Goal: Transaction & Acquisition: Book appointment/travel/reservation

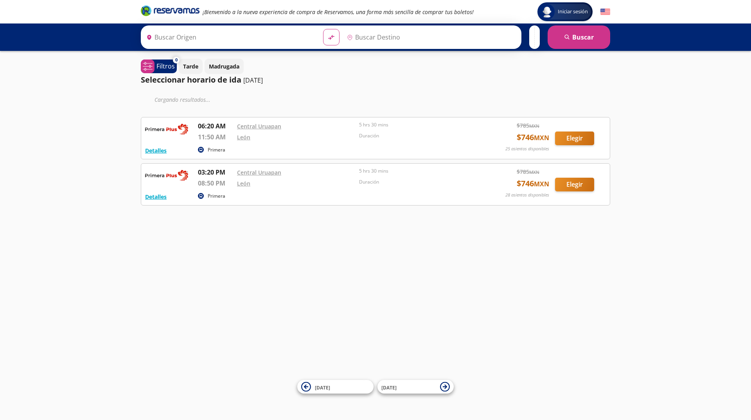
type input "Uruapan, [GEOGRAPHIC_DATA]"
type input "[GEOGRAPHIC_DATA], [GEOGRAPHIC_DATA]"
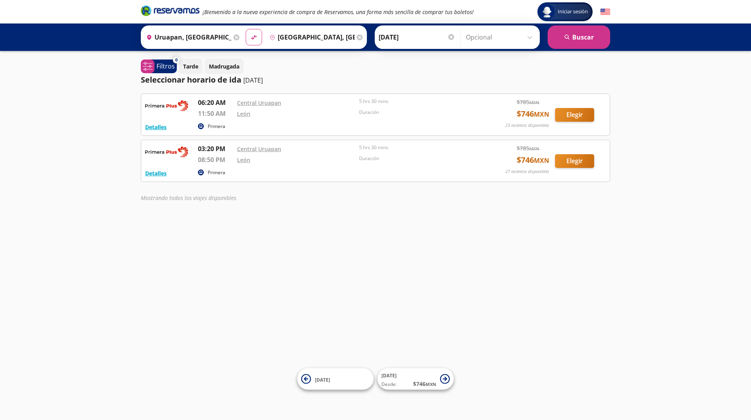
click at [196, 31] on input "Uruapan, [GEOGRAPHIC_DATA]" at bounding box center [187, 37] width 88 height 20
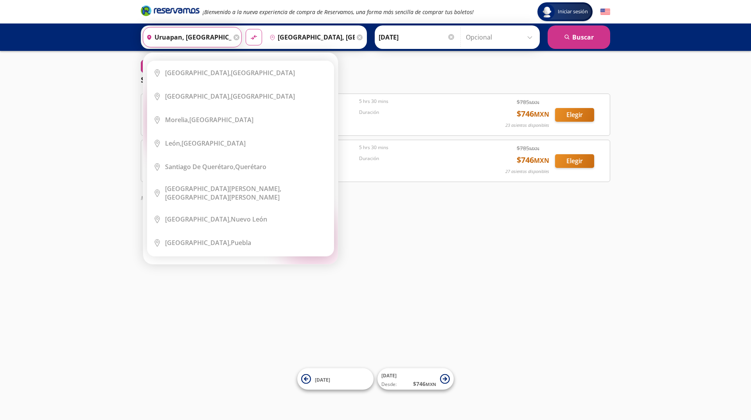
click at [236, 38] on icon at bounding box center [237, 37] width 6 height 6
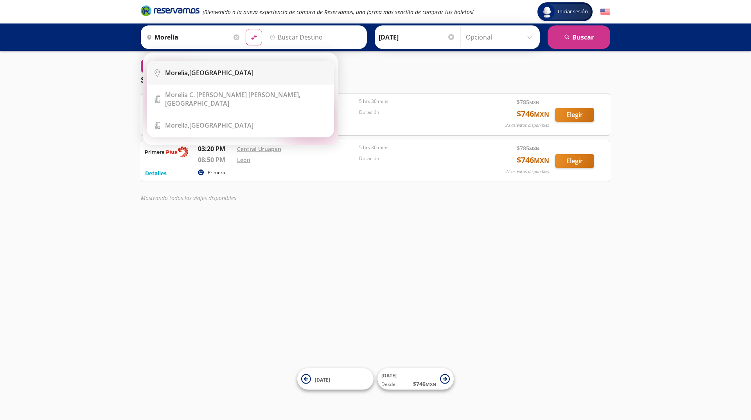
click at [194, 74] on div "[GEOGRAPHIC_DATA], [GEOGRAPHIC_DATA]" at bounding box center [209, 72] width 88 height 9
type input "[GEOGRAPHIC_DATA], [GEOGRAPHIC_DATA]"
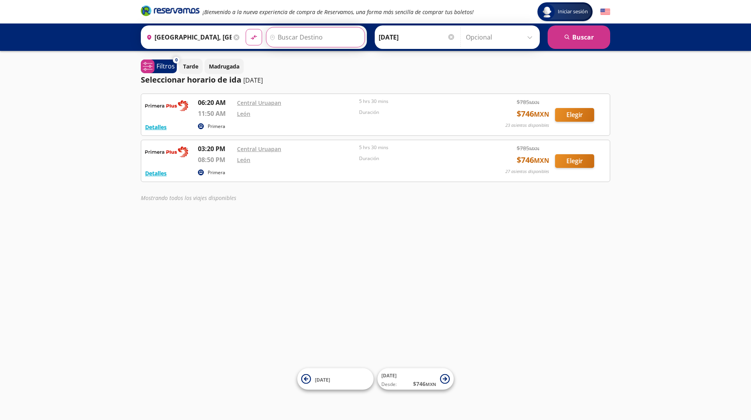
click at [302, 34] on input "Destino" at bounding box center [314, 37] width 96 height 20
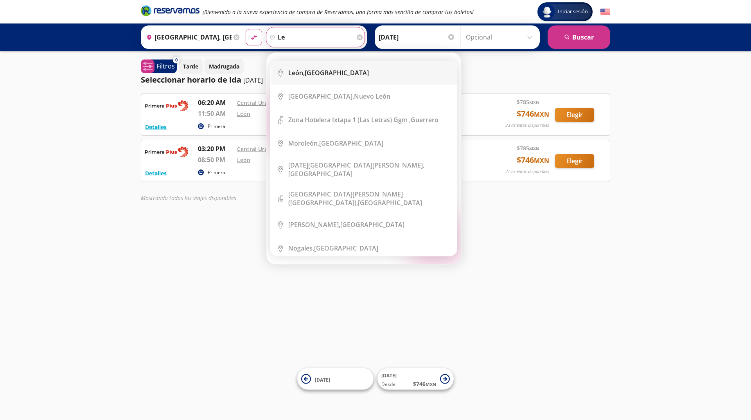
click at [316, 71] on div "[GEOGRAPHIC_DATA], [GEOGRAPHIC_DATA]" at bounding box center [328, 72] width 81 height 9
type input "[GEOGRAPHIC_DATA], [GEOGRAPHIC_DATA]"
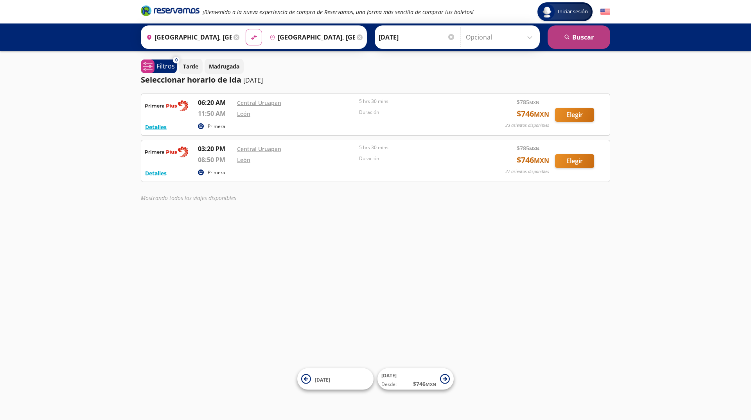
click at [562, 40] on button "search [GEOGRAPHIC_DATA]" at bounding box center [579, 36] width 63 height 23
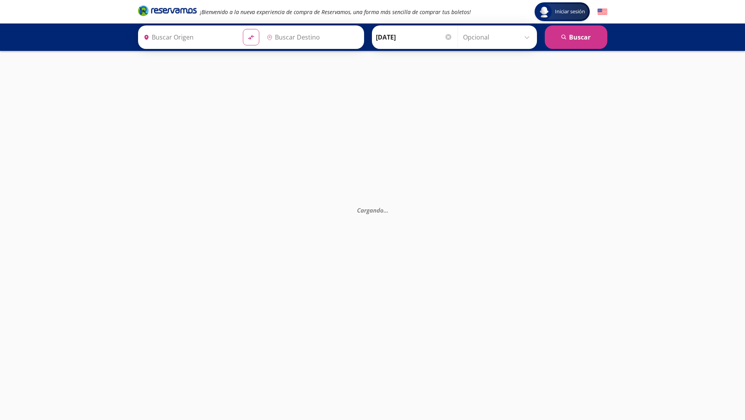
type input "[GEOGRAPHIC_DATA], [GEOGRAPHIC_DATA]"
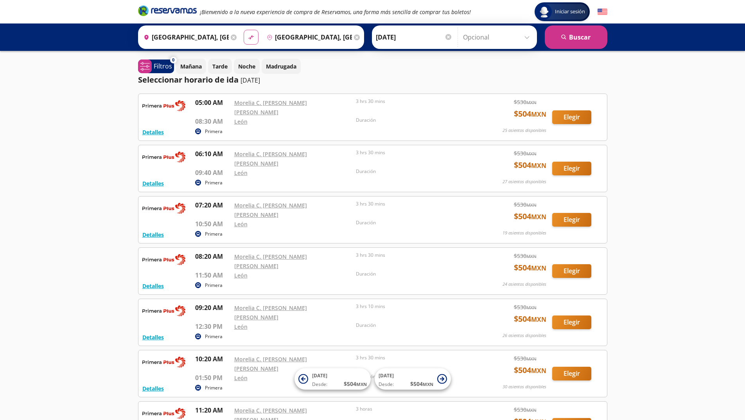
click at [250, 38] on icon at bounding box center [250, 37] width 5 height 4
type input "[GEOGRAPHIC_DATA], [GEOGRAPHIC_DATA]"
click at [231, 38] on icon at bounding box center [234, 37] width 6 height 6
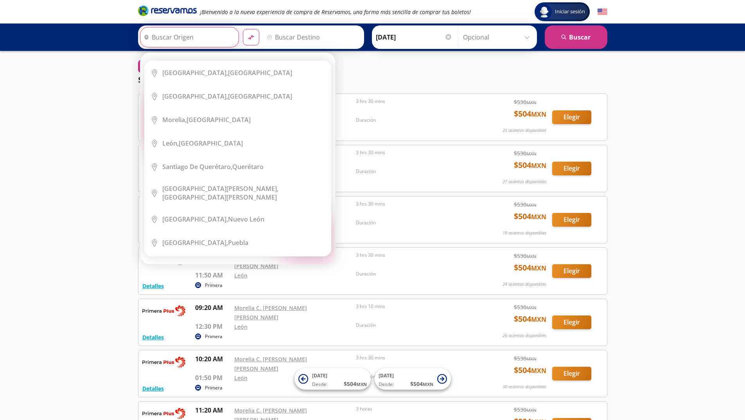
click at [208, 38] on input "Origen" at bounding box center [188, 37] width 96 height 20
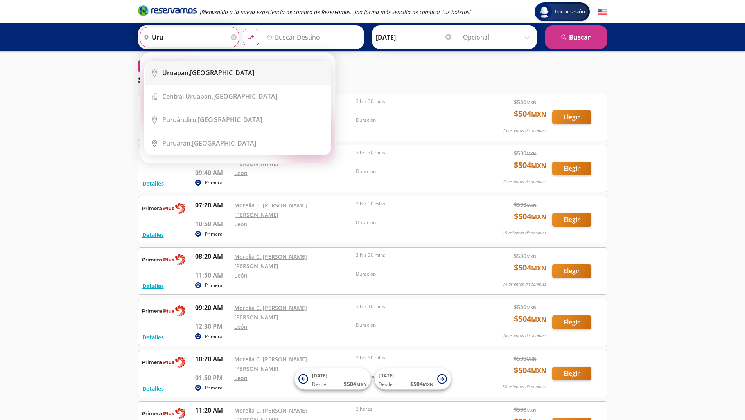
click at [209, 72] on div "Uruapan, [GEOGRAPHIC_DATA]" at bounding box center [208, 72] width 92 height 9
type input "Uruapan, [GEOGRAPHIC_DATA]"
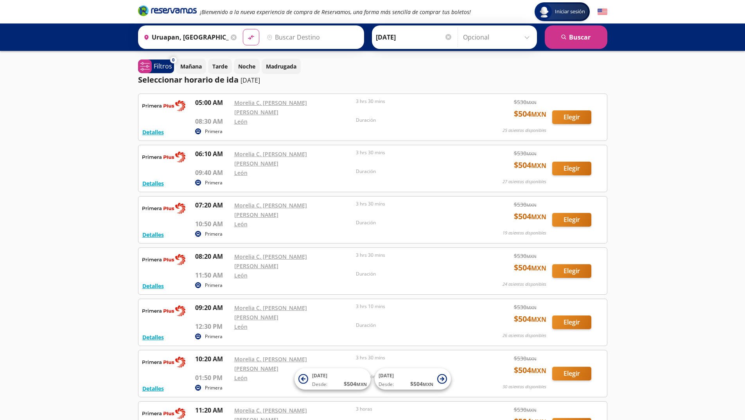
click at [296, 44] on input "Destino" at bounding box center [312, 37] width 96 height 20
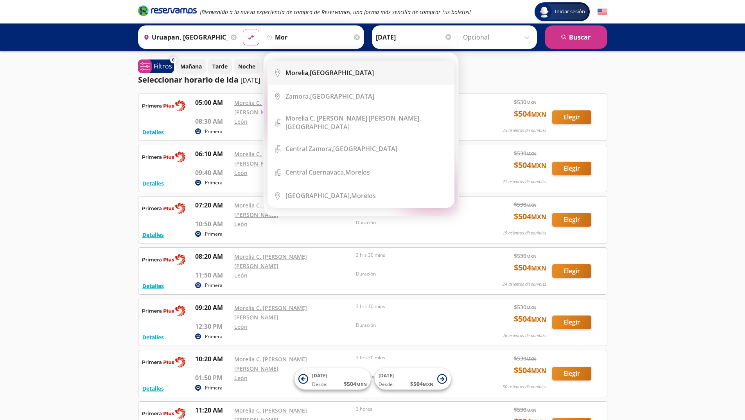
click at [308, 70] on b "Morelia," at bounding box center [298, 72] width 24 height 9
type input "[GEOGRAPHIC_DATA], [GEOGRAPHIC_DATA]"
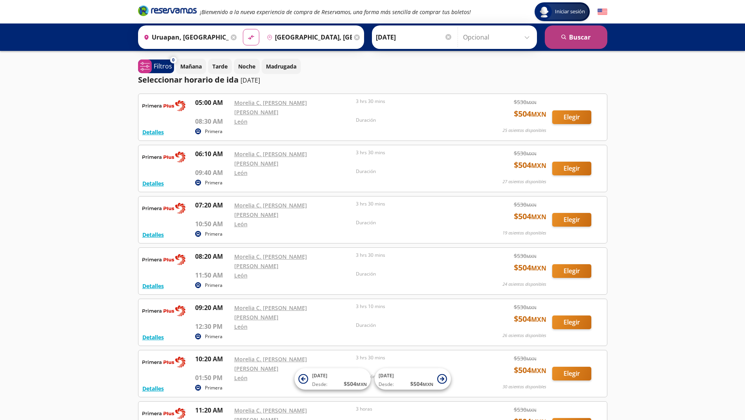
click at [580, 32] on button "search [GEOGRAPHIC_DATA]" at bounding box center [576, 36] width 63 height 23
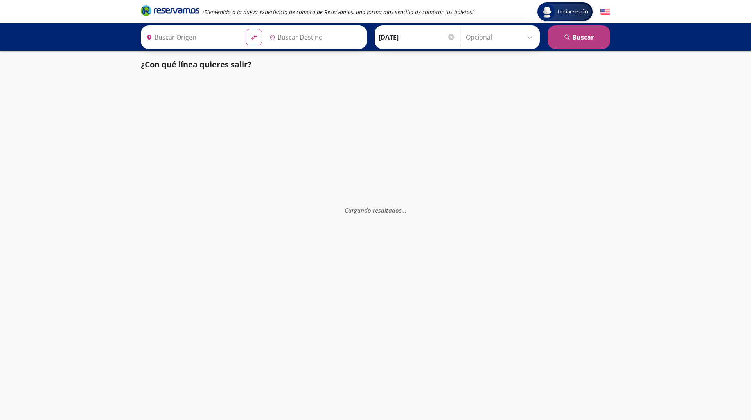
type input "Uruapan, [GEOGRAPHIC_DATA]"
type input "[GEOGRAPHIC_DATA], [GEOGRAPHIC_DATA]"
